Goal: Navigation & Orientation: Find specific page/section

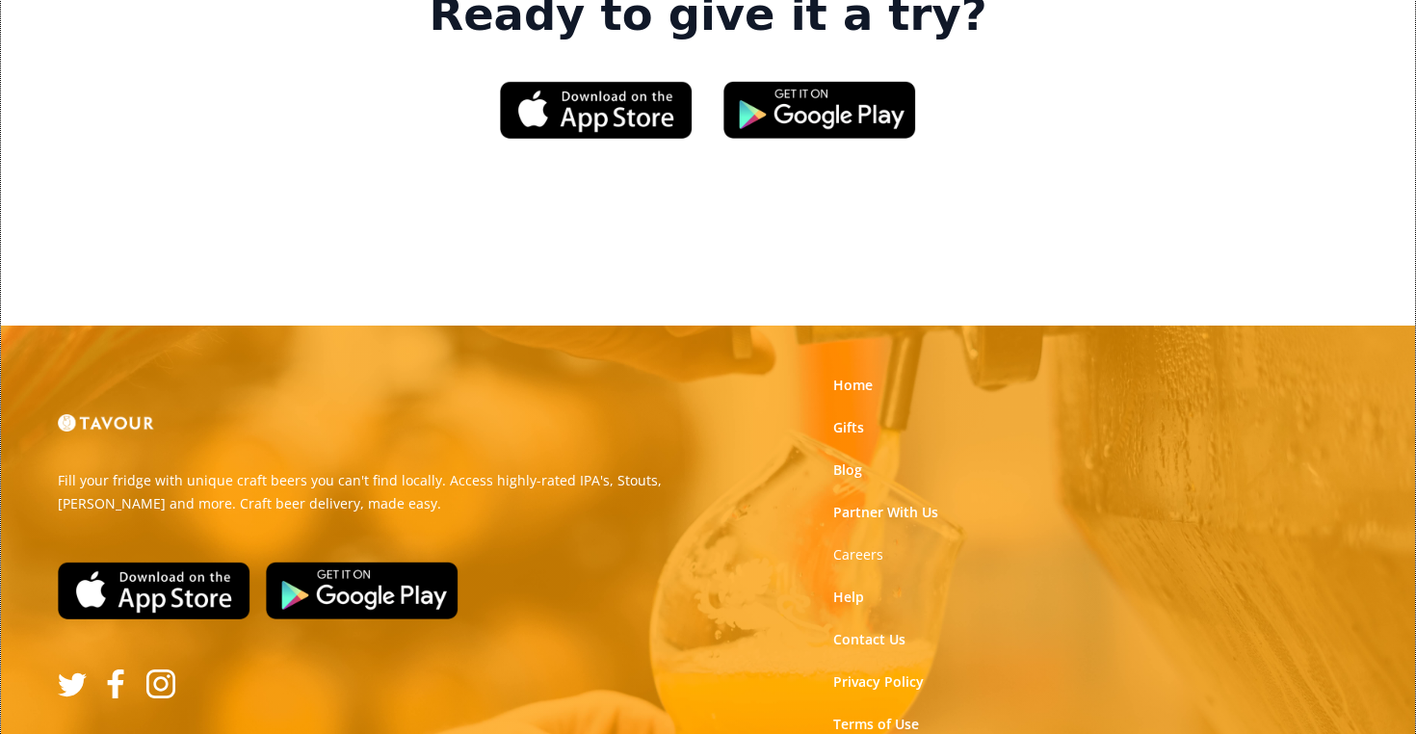
scroll to position [3119, 0]
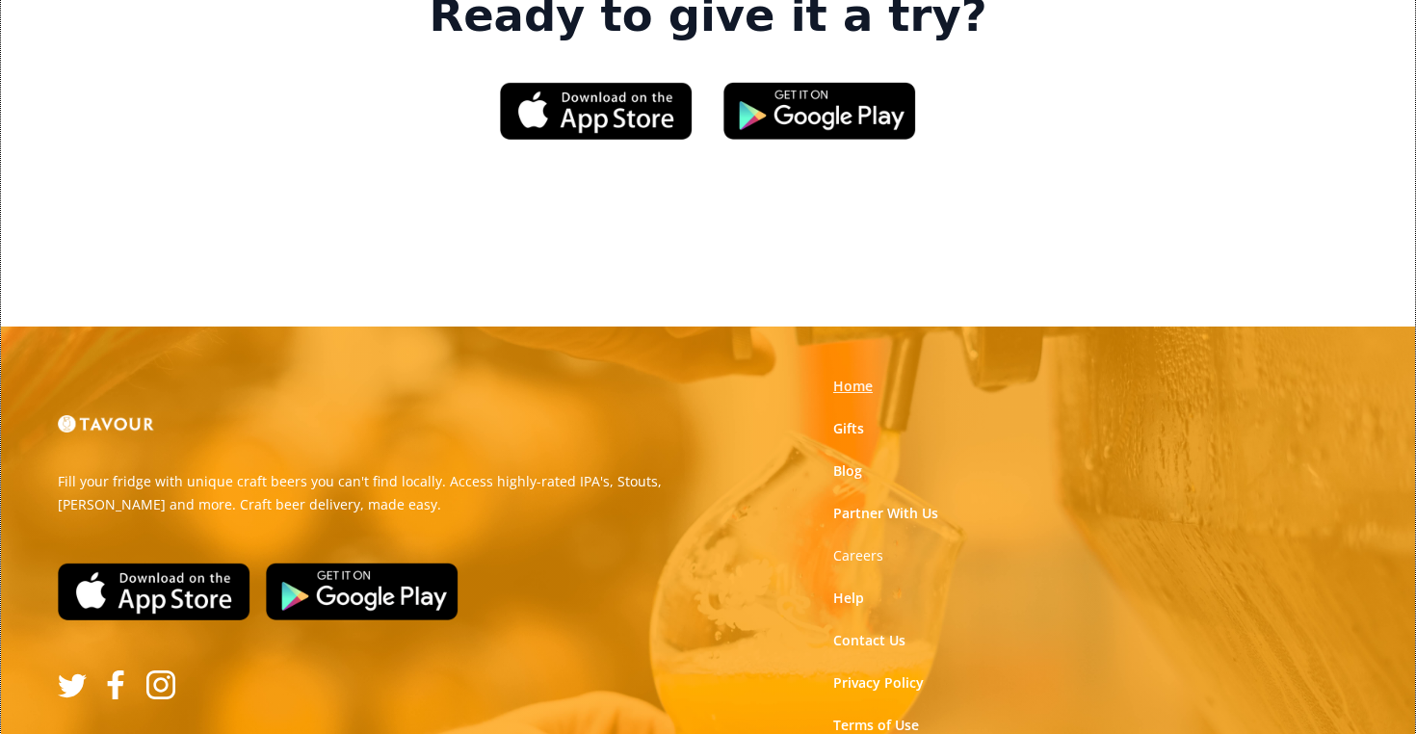
click at [854, 377] on link "Home" at bounding box center [852, 386] width 39 height 19
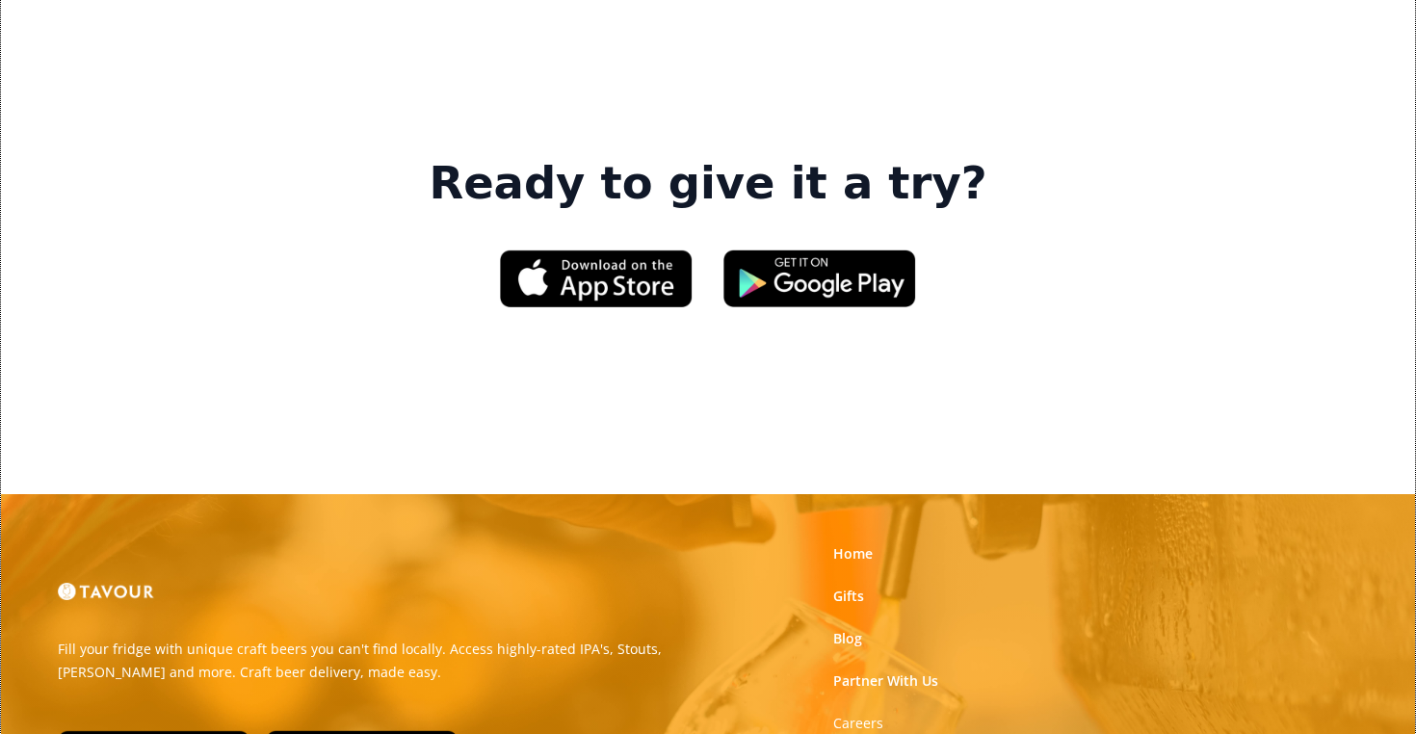
scroll to position [2953, 0]
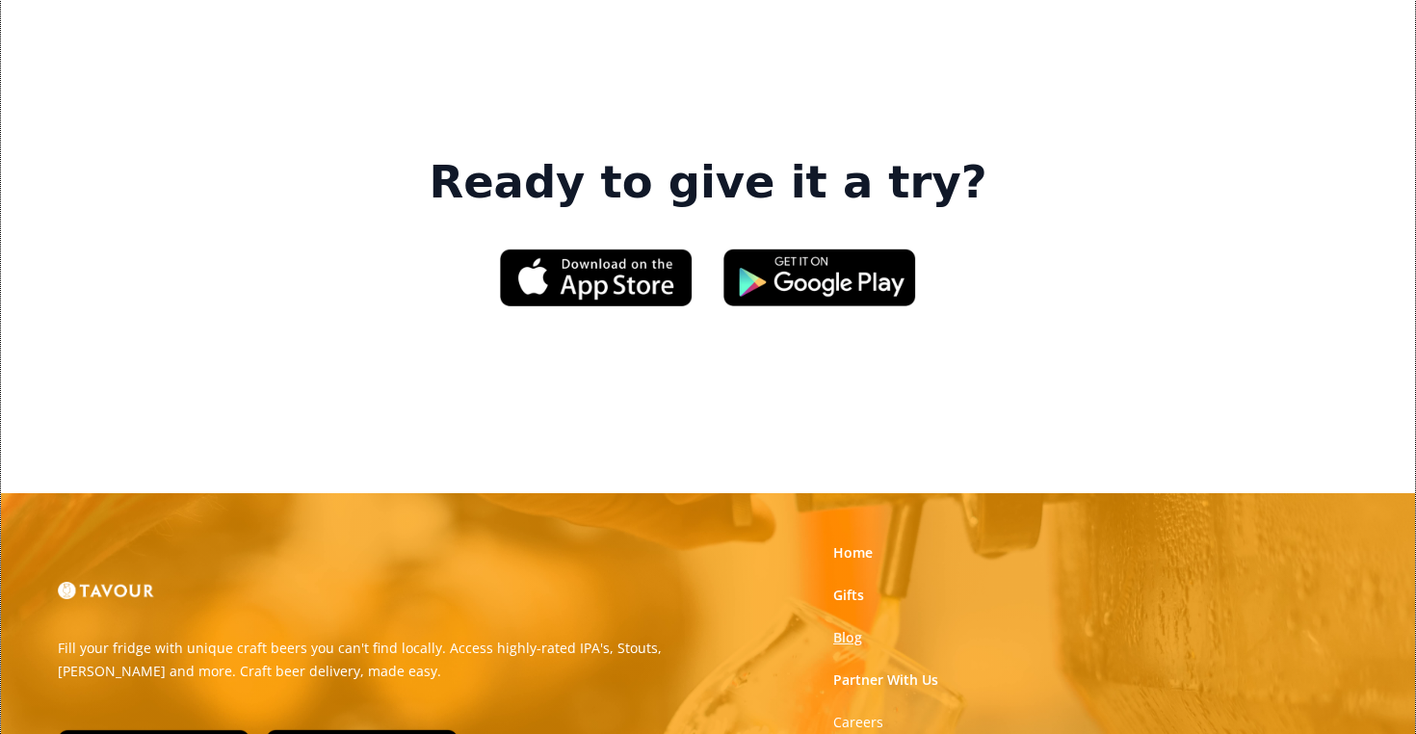
click at [852, 628] on link "Blog" at bounding box center [847, 637] width 29 height 19
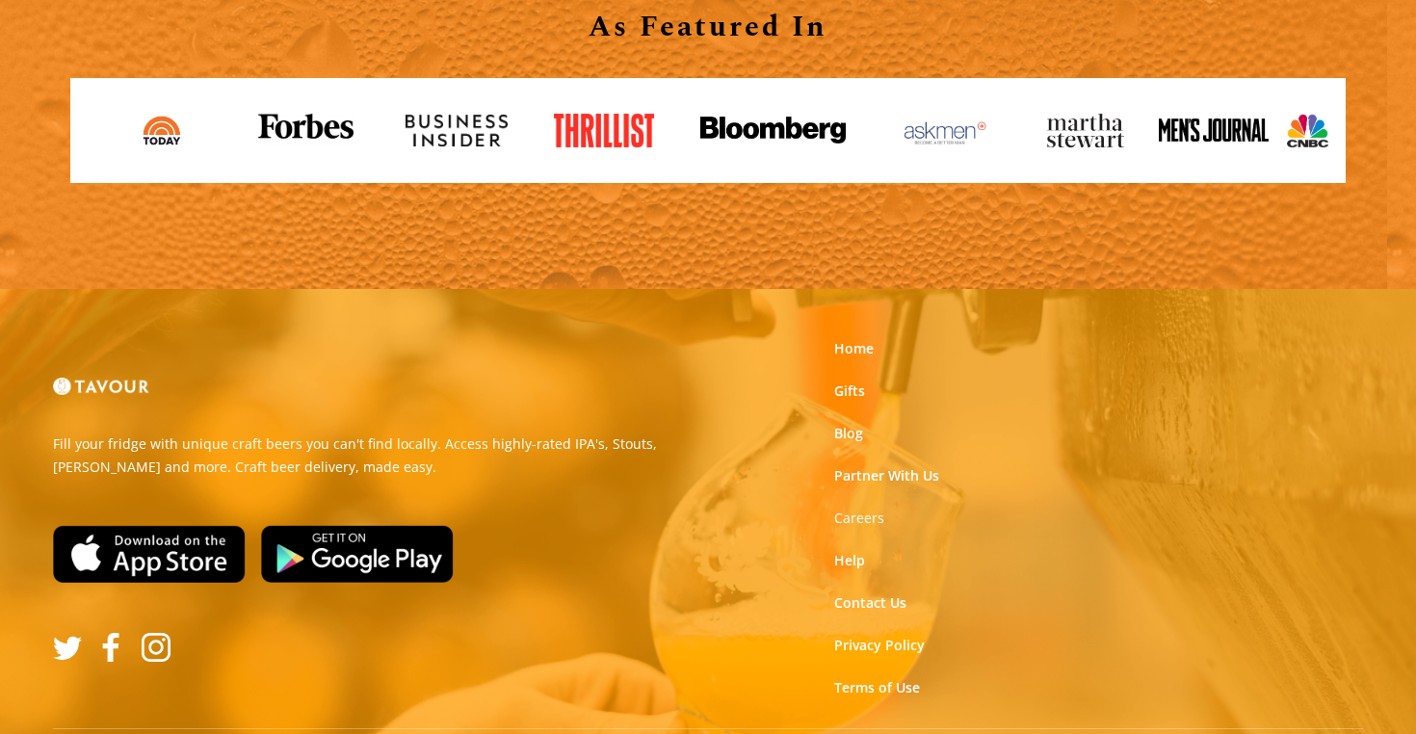
scroll to position [21276, 0]
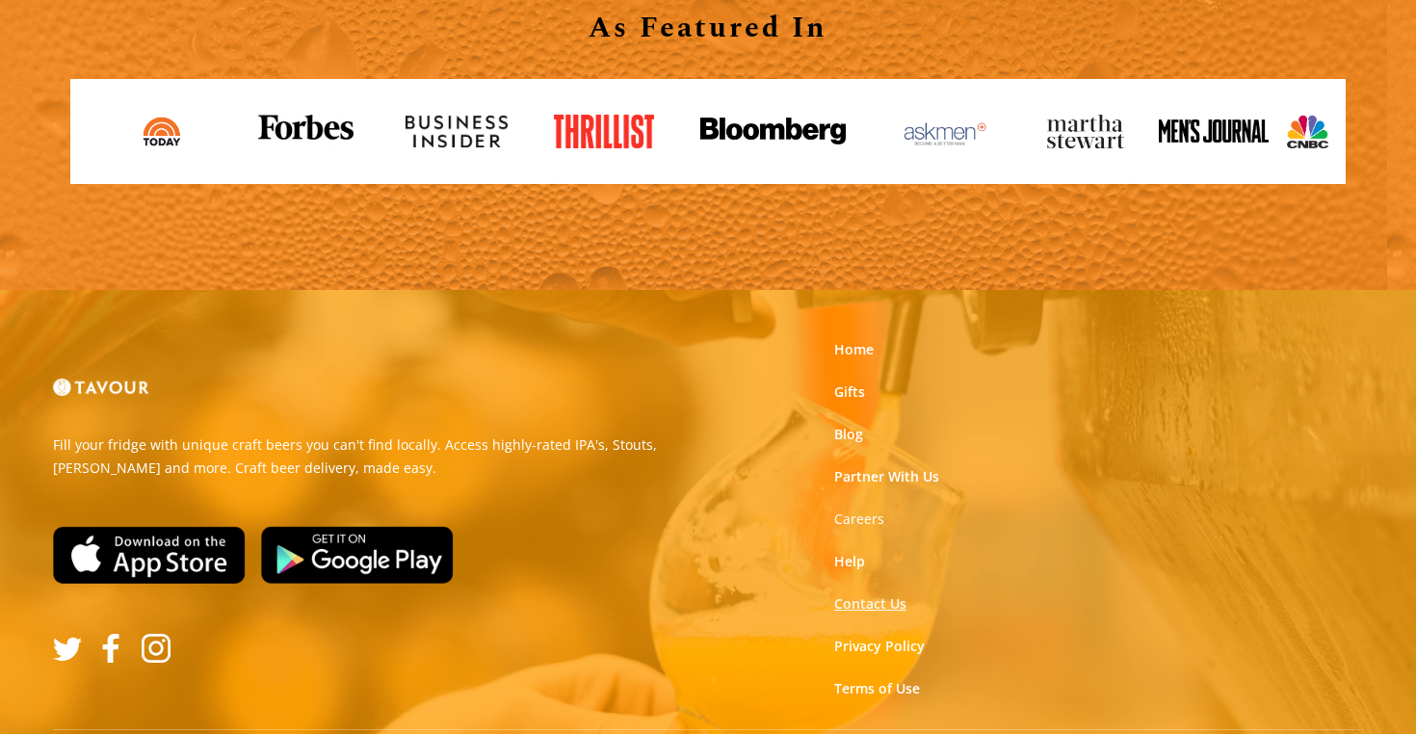
click at [841, 594] on link "Contact Us" at bounding box center [870, 603] width 72 height 19
